Goal: Information Seeking & Learning: Understand process/instructions

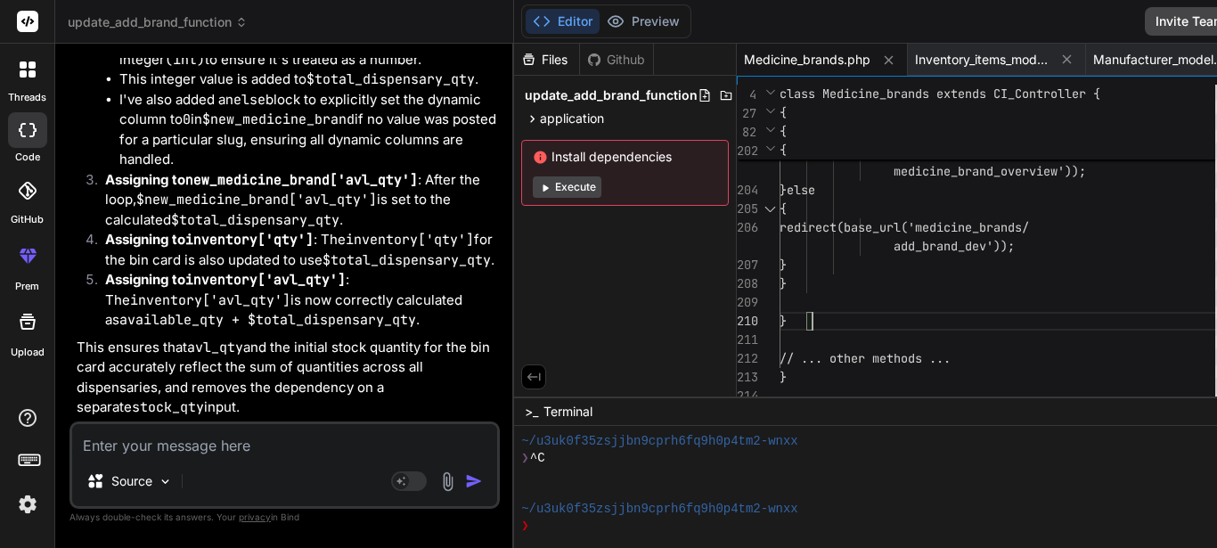
scroll to position [15926, 0]
drag, startPoint x: 76, startPoint y: 153, endPoint x: 179, endPoint y: 291, distance: 172.4
click at [179, 291] on div "You Bind AI Certainly! I can help you modify the add_brand function to include …" at bounding box center [286, 239] width 427 height 363
drag, startPoint x: 107, startPoint y: 216, endPoint x: 198, endPoint y: 351, distance: 162.3
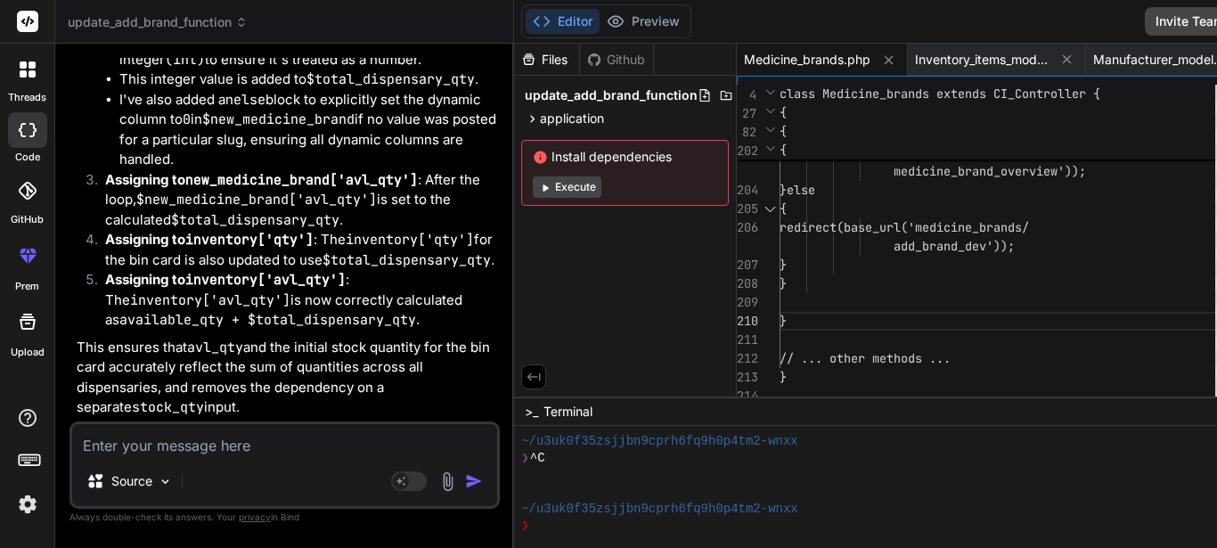
copy ol "Create Manufacturer_models.php : This new model will handle checking for existi…"
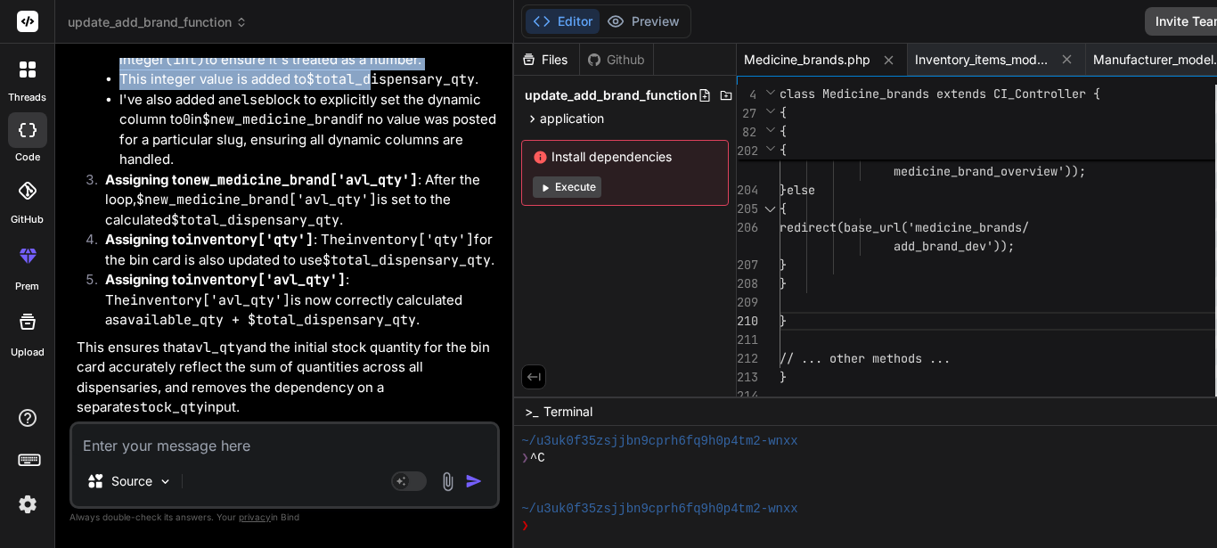
drag, startPoint x: 105, startPoint y: 172, endPoint x: 180, endPoint y: 362, distance: 204.7
click at [180, 330] on ol "total_dispensary_qty Variable : A new variable $total_dispensary_qty is initial…" at bounding box center [286, 139] width 419 height 381
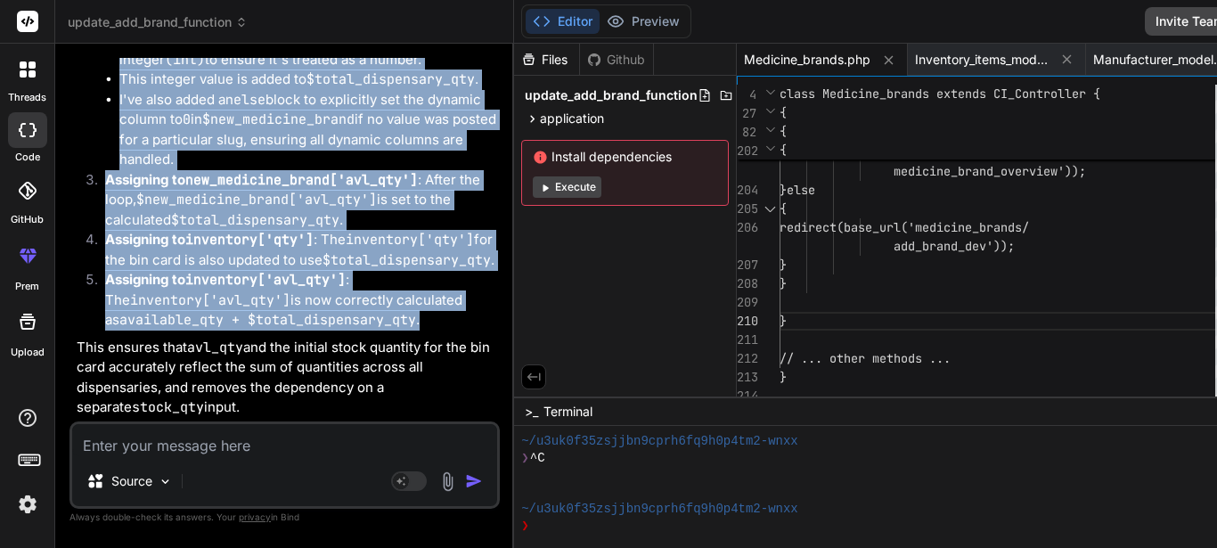
click at [294, 318] on li "Assigning to inventory['avl_qty'] : The inventory['avl_qty'] is now correctly c…" at bounding box center [293, 300] width 405 height 61
copy ol "total_dispensary_qty Variable : A new variable $total_dispensary_qty is initial…"
click at [287, 322] on li "Assigning to inventory['avl_qty'] : The inventory['avl_qty'] is now correctly c…" at bounding box center [293, 300] width 405 height 61
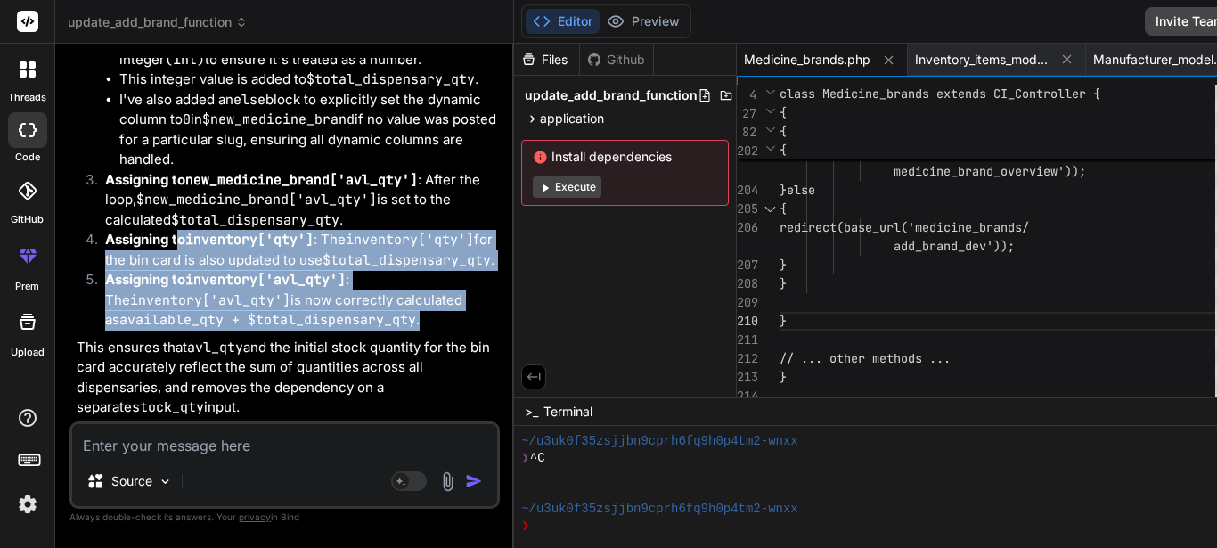
drag, startPoint x: 287, startPoint y: 322, endPoint x: 176, endPoint y: 190, distance: 172.6
click at [176, 190] on ol "total_dispensary_qty Variable : A new variable $total_dispensary_qty is initial…" at bounding box center [286, 139] width 419 height 381
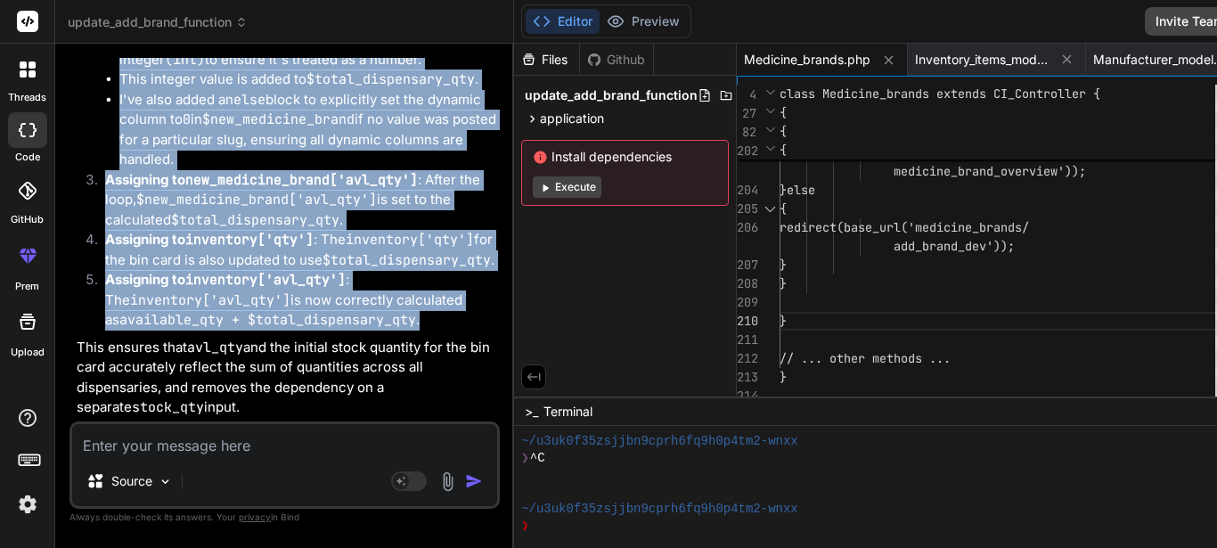
copy ol "total_dispensary_qty Variable : A new variable $total_dispensary_qty is initial…"
drag, startPoint x: 368, startPoint y: 411, endPoint x: 94, endPoint y: 191, distance: 352.2
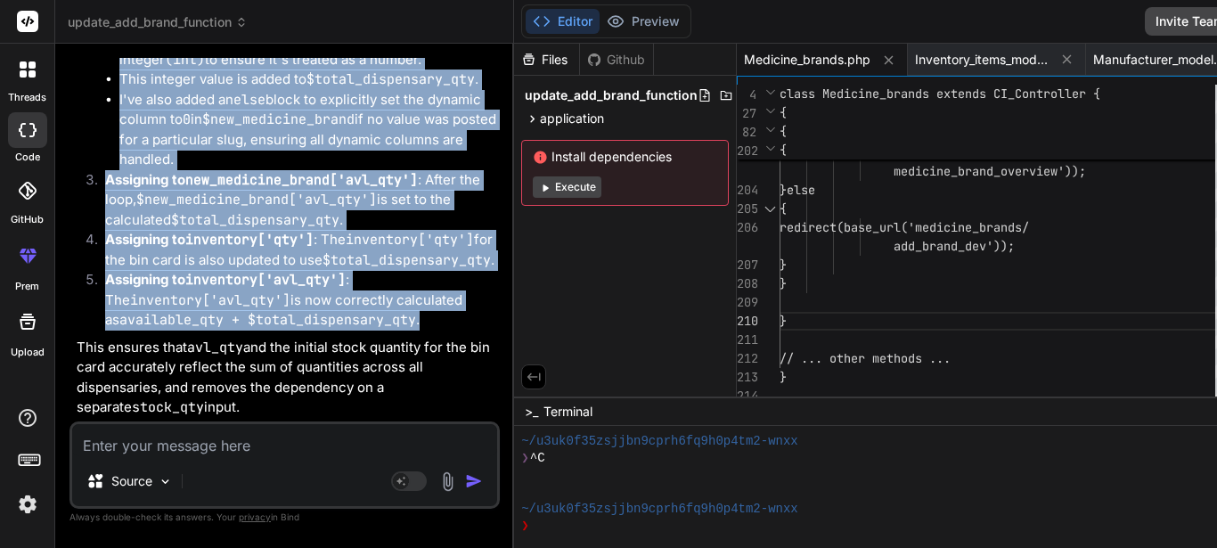
scroll to position [15837, 0]
copy div "total_dispensary_qty Variable : A new variable $total_dispensary_qty is initial…"
